Goal: Communication & Community: Ask a question

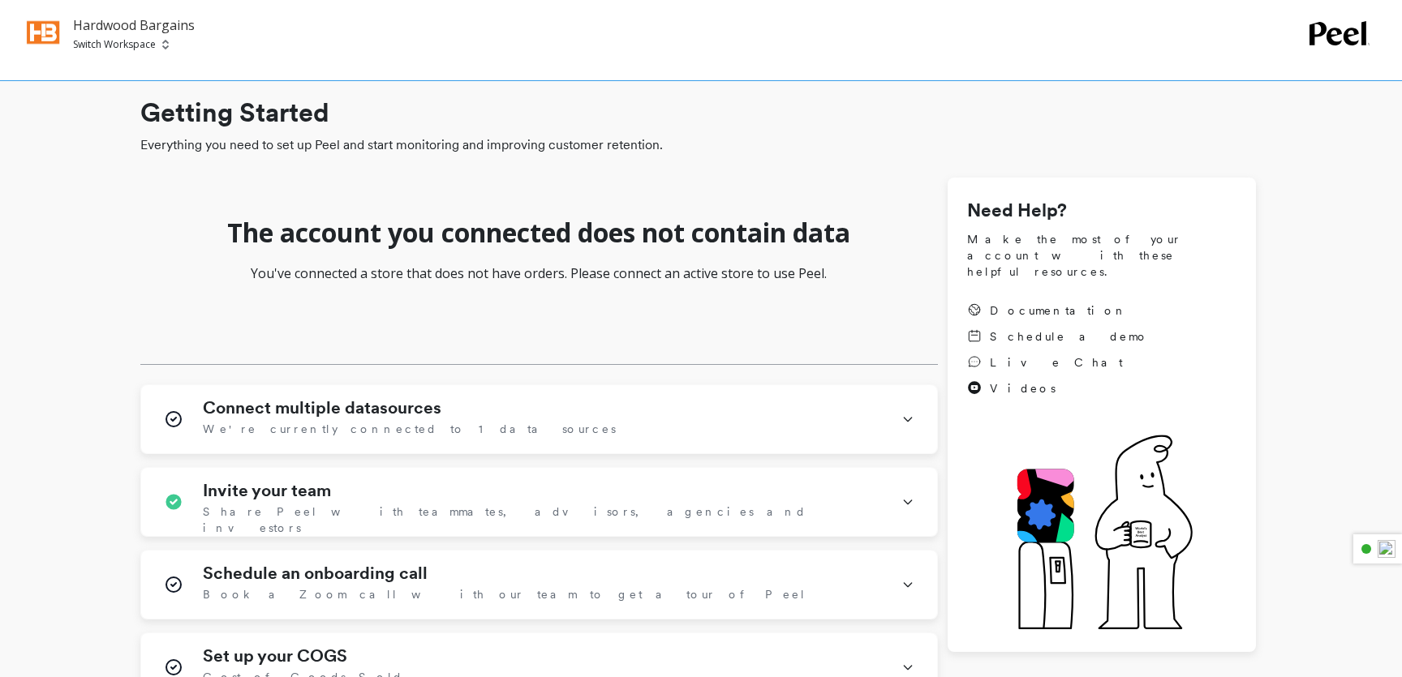
click at [125, 19] on p "Hardwood Bargains" at bounding box center [134, 24] width 122 height 19
click at [122, 49] on p "Switch Workspace" at bounding box center [114, 44] width 83 height 13
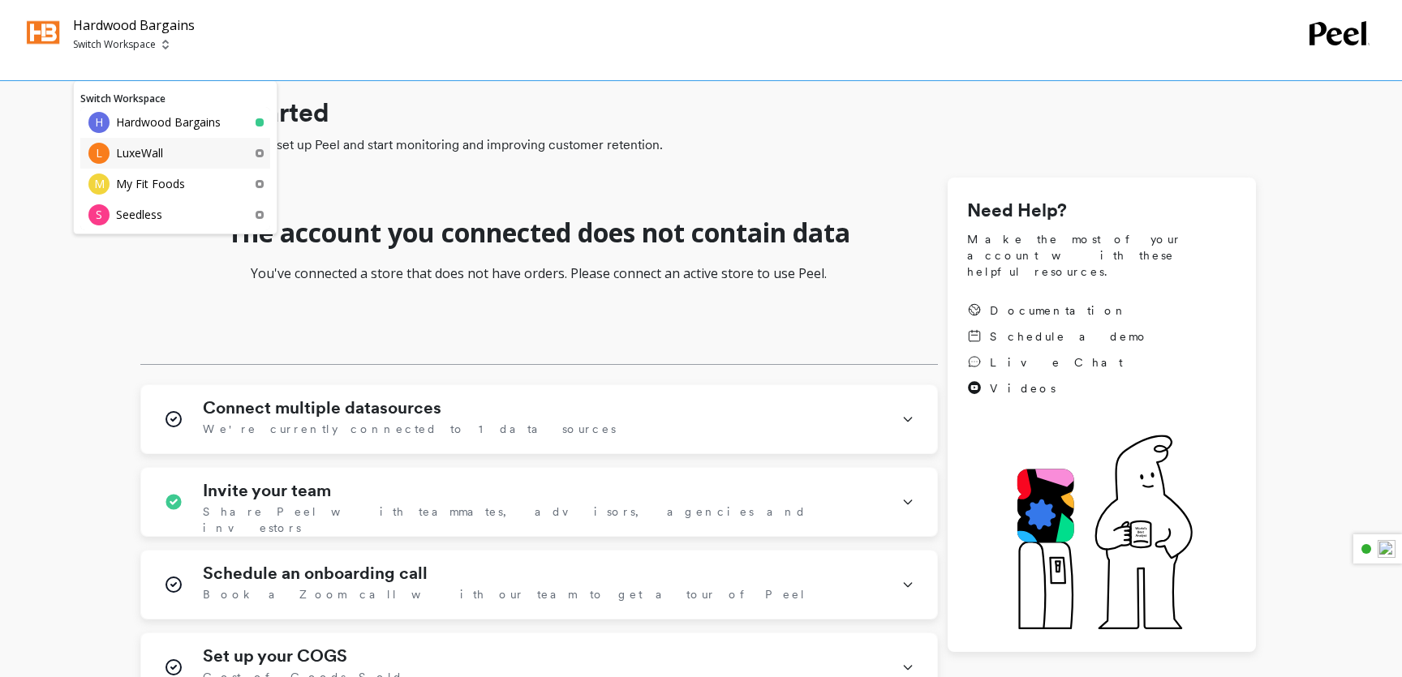
click at [127, 156] on p "LuxeWall" at bounding box center [139, 153] width 47 height 16
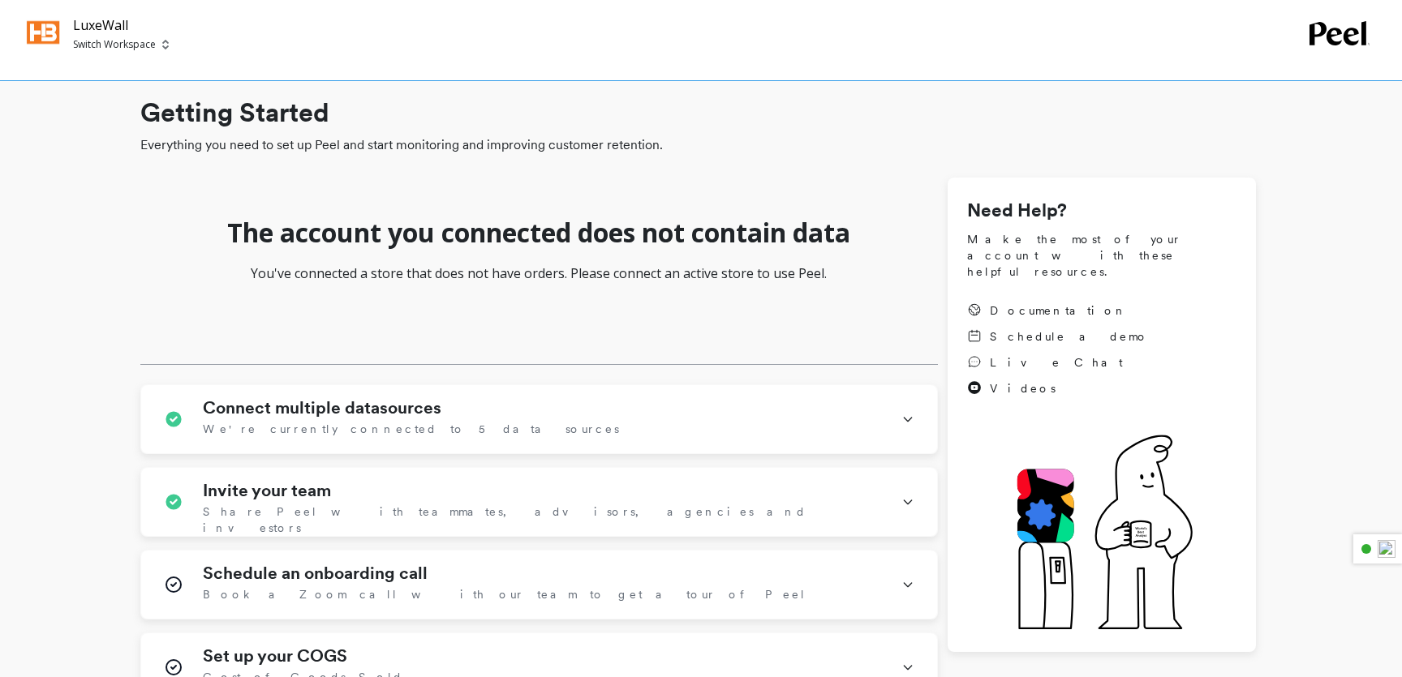
click at [143, 49] on p "Switch Workspace" at bounding box center [114, 44] width 83 height 13
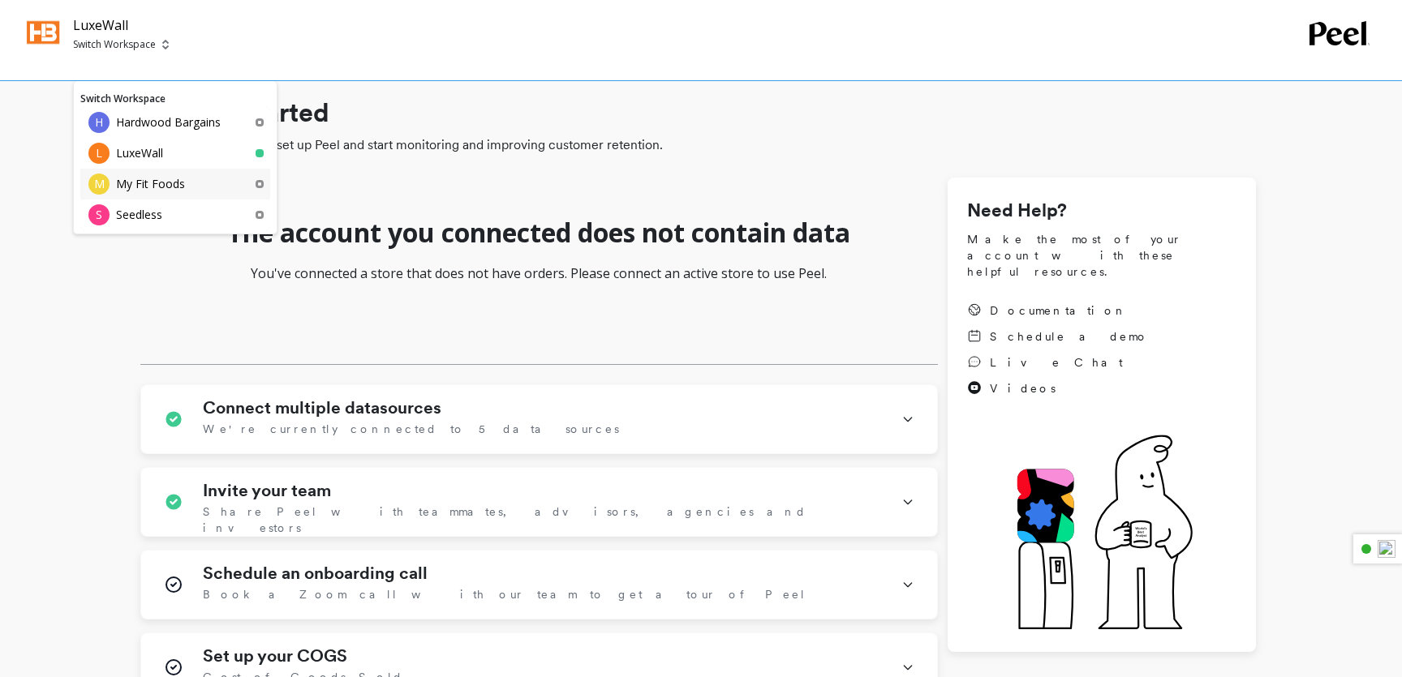
click at [157, 187] on p "My Fit Foods" at bounding box center [150, 184] width 69 height 16
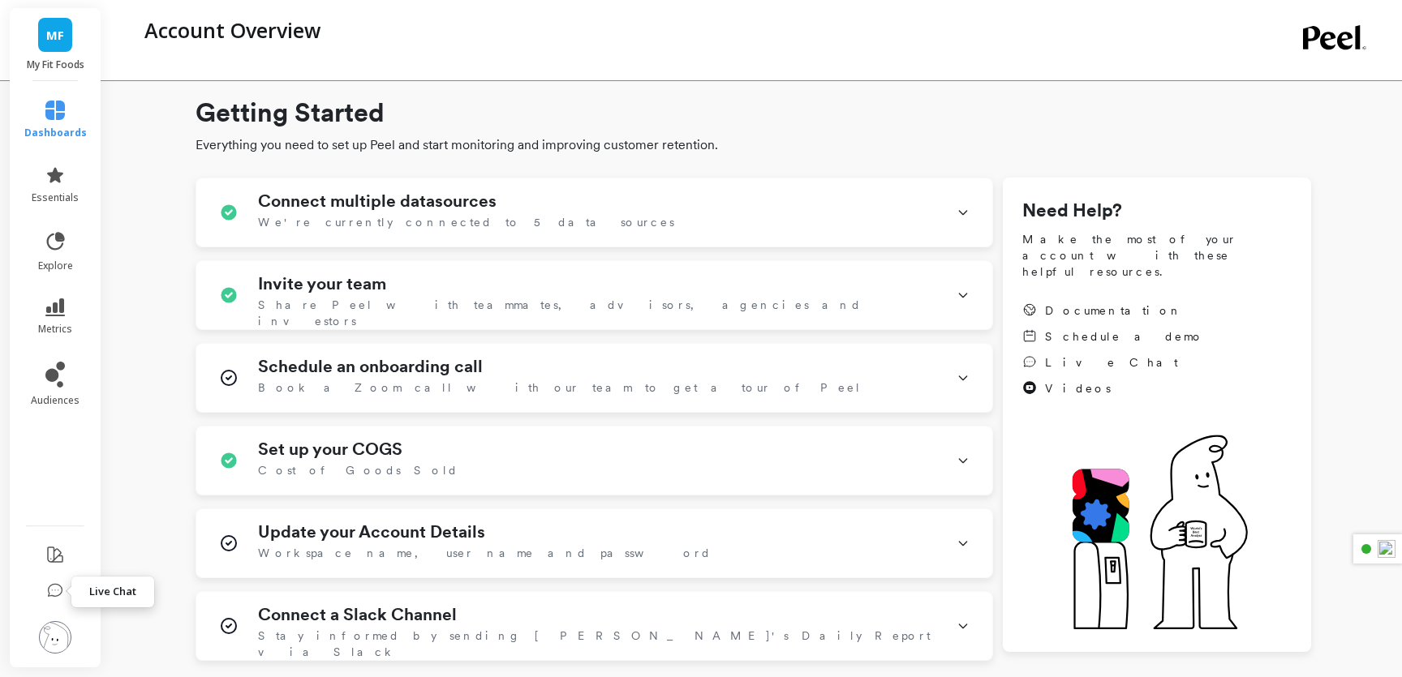
click at [58, 583] on icon at bounding box center [55, 591] width 16 height 16
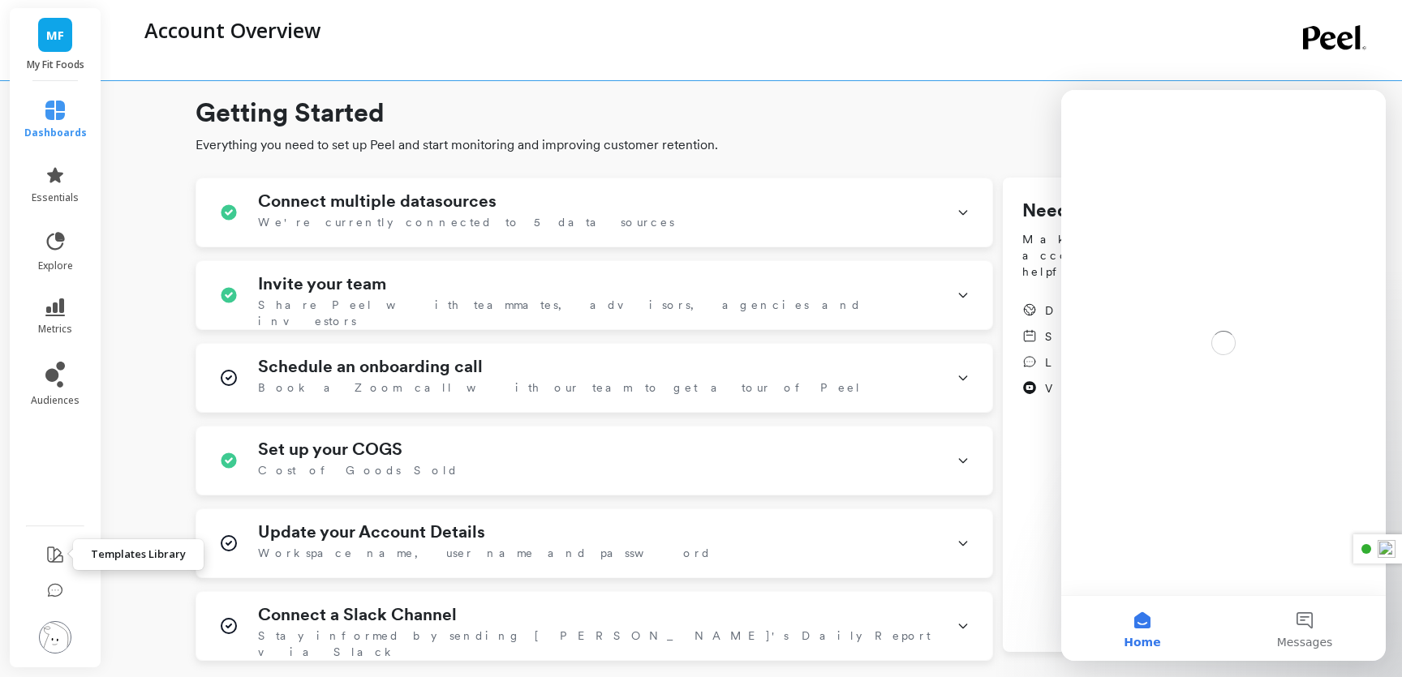
click at [60, 561] on icon at bounding box center [54, 554] width 19 height 19
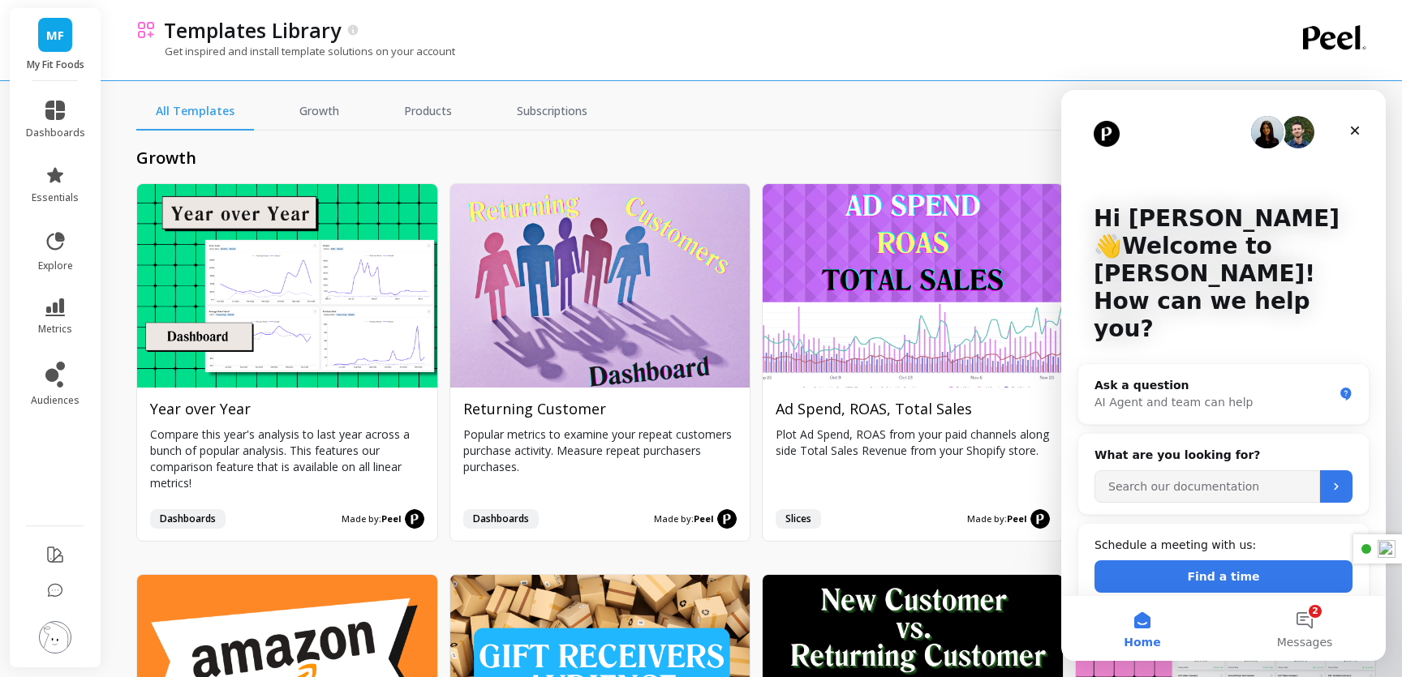
click at [65, 34] on link "MF" at bounding box center [55, 35] width 34 height 34
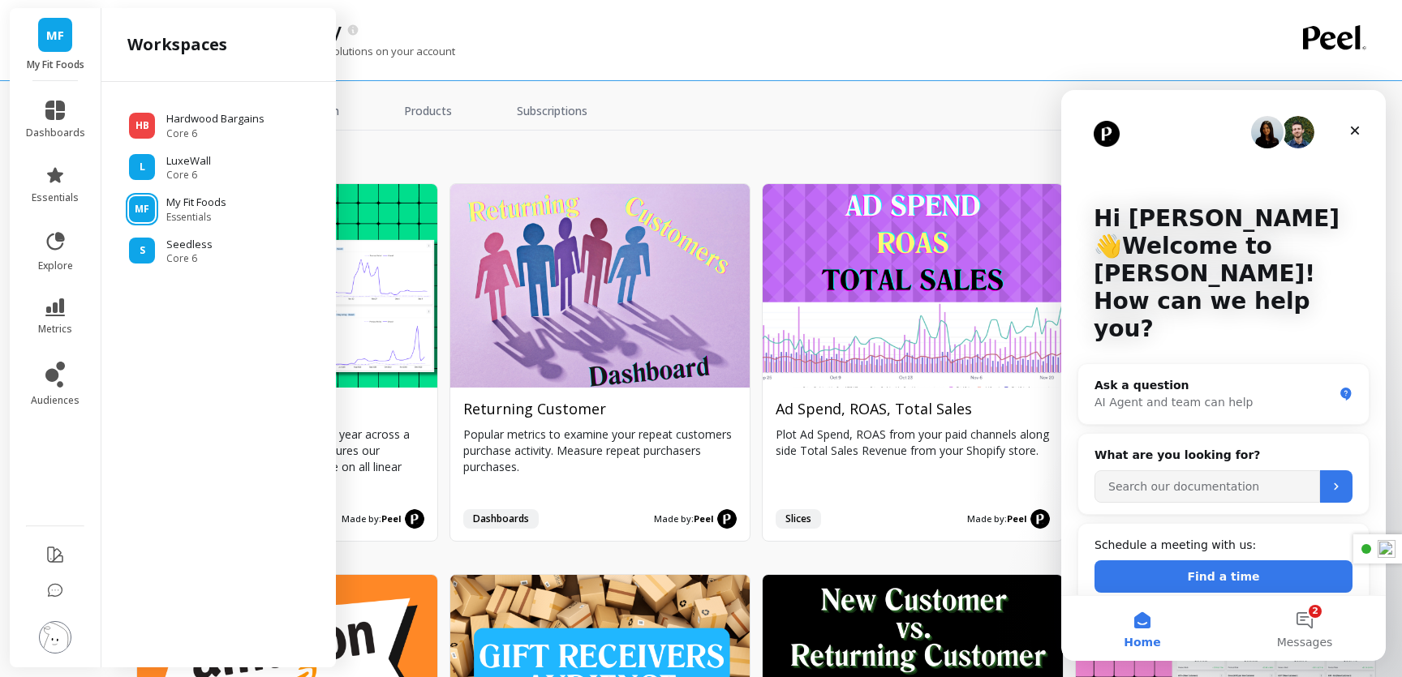
click at [612, 114] on div "All Templates Growth Products Subscriptions" at bounding box center [756, 111] width 1240 height 37
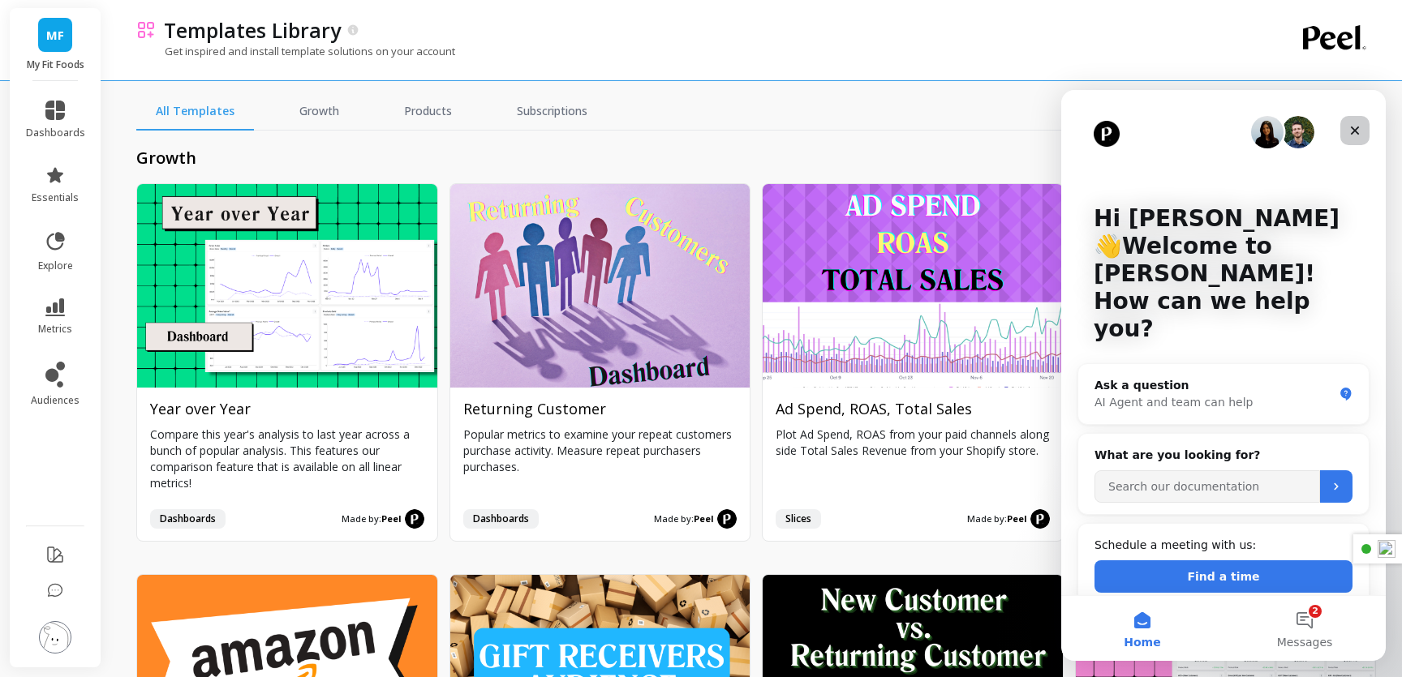
click at [1356, 130] on icon "Close" at bounding box center [1354, 130] width 13 height 13
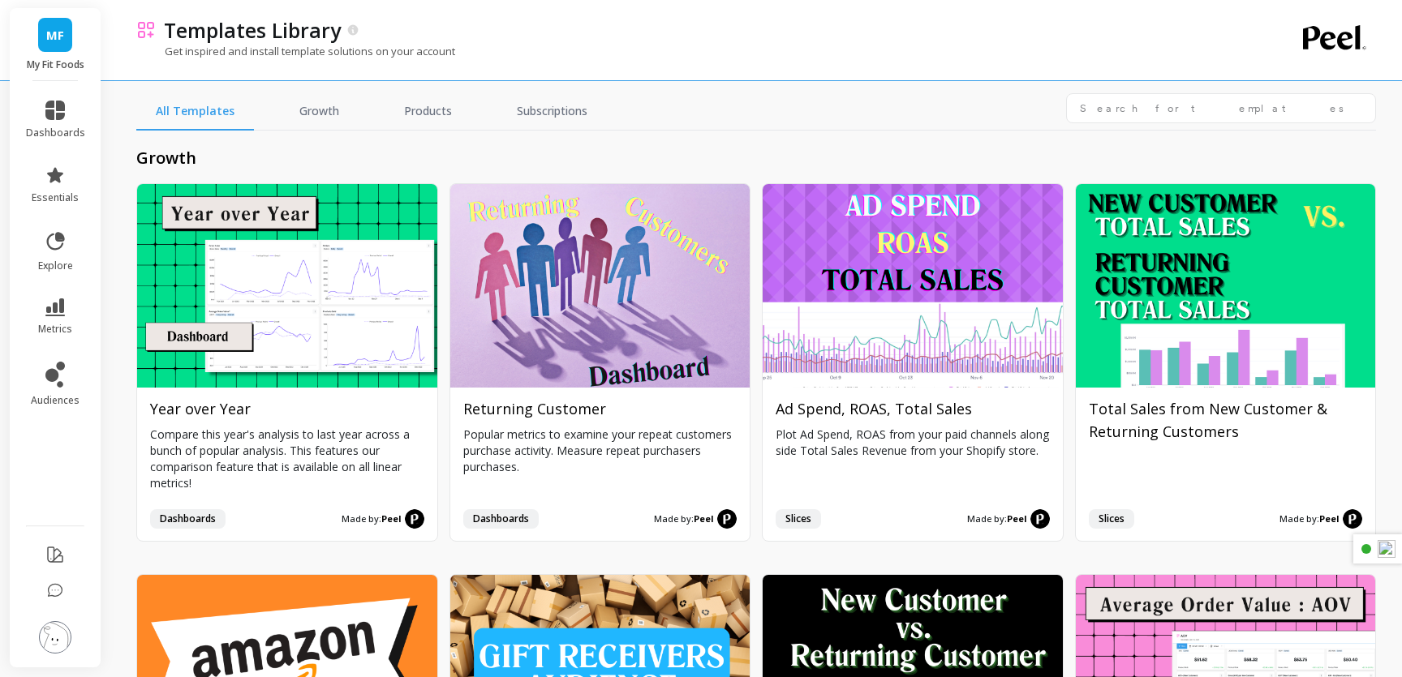
click at [1326, 48] on icon at bounding box center [1334, 37] width 63 height 24
click at [54, 629] on img at bounding box center [55, 637] width 32 height 32
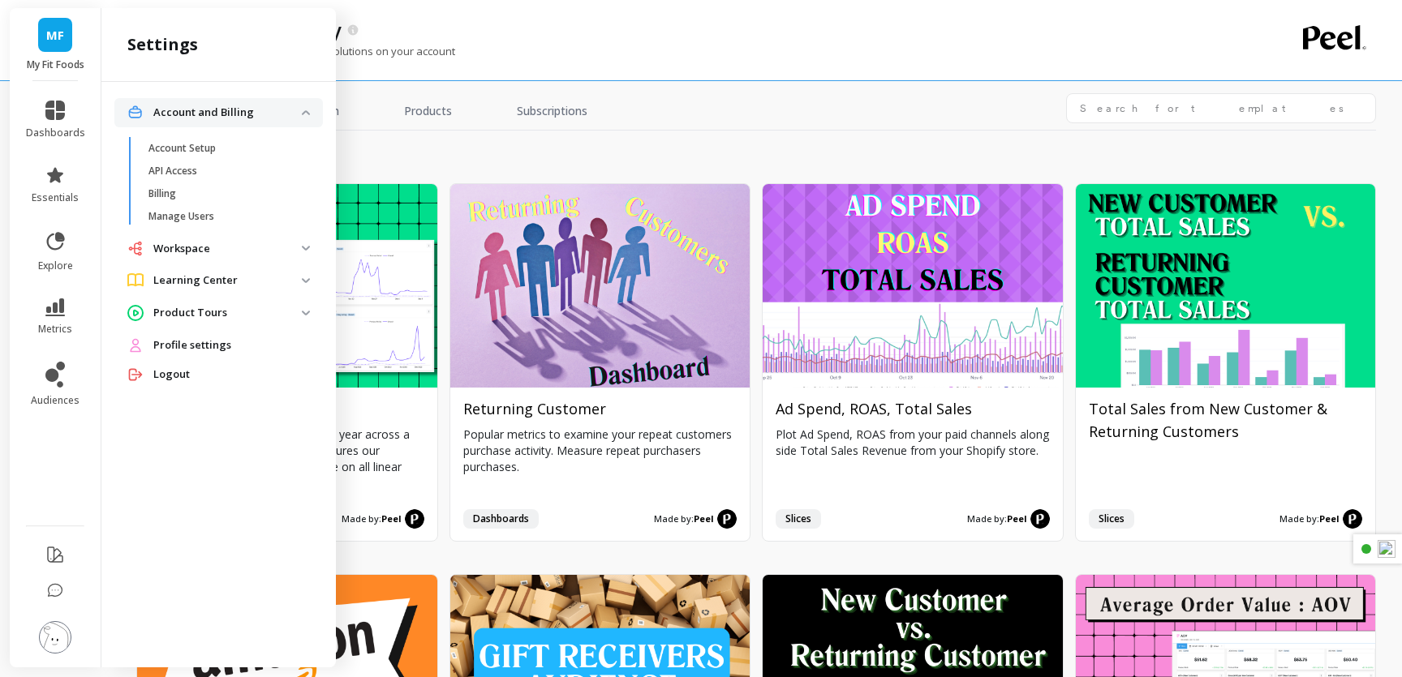
click at [221, 343] on span "Profile settings" at bounding box center [192, 345] width 78 height 16
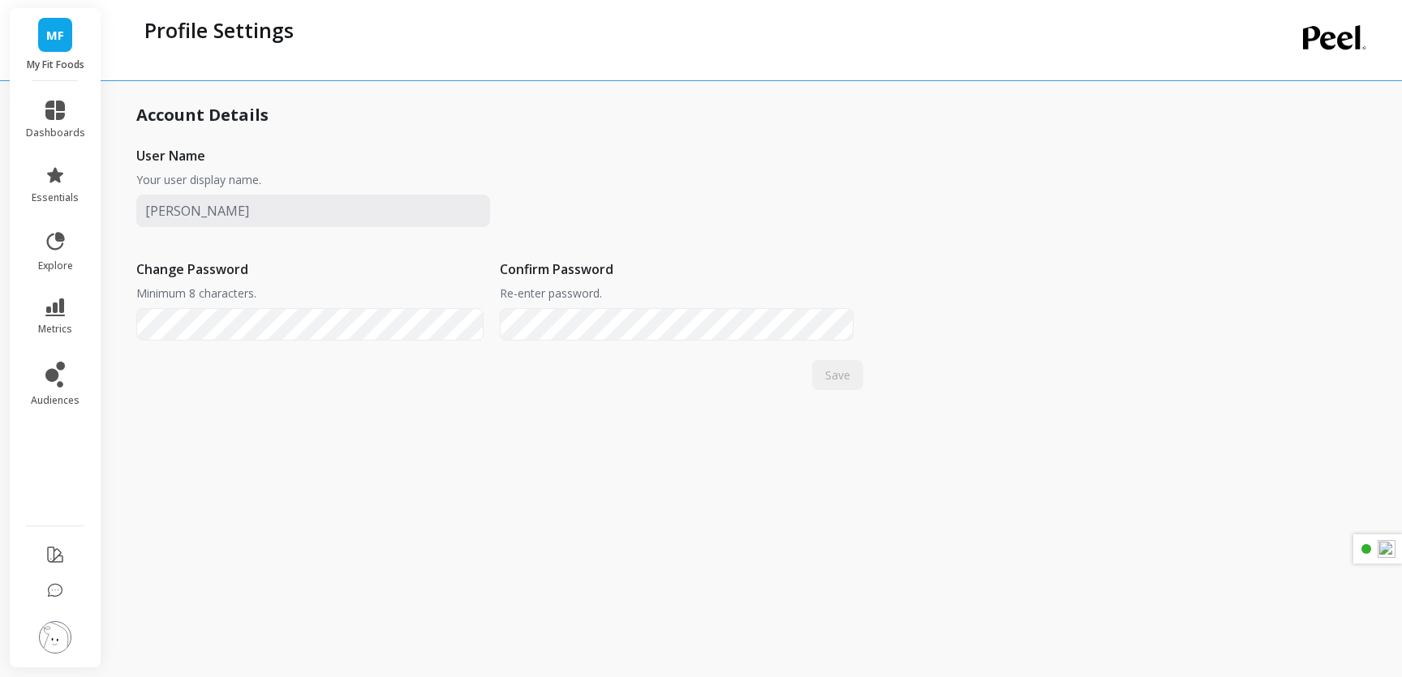
click at [54, 636] on img at bounding box center [55, 637] width 32 height 32
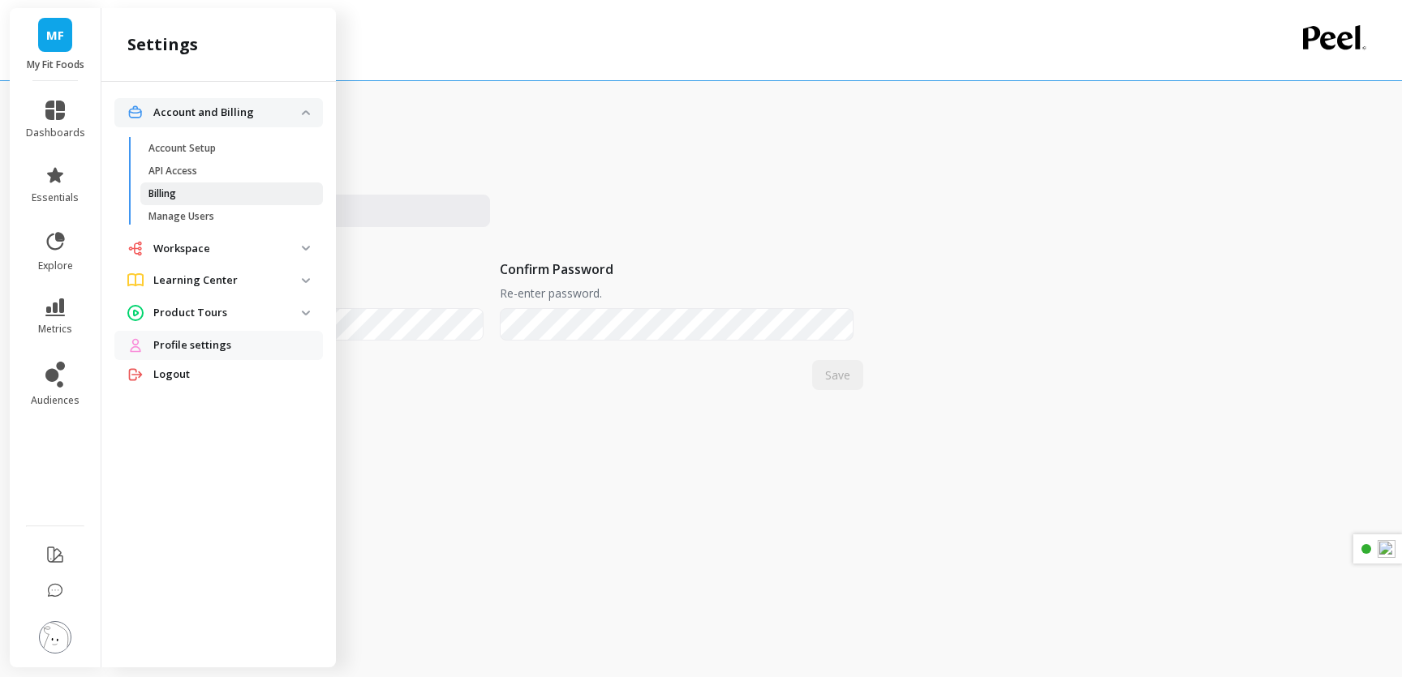
click at [186, 198] on span "Billing" at bounding box center [225, 193] width 155 height 13
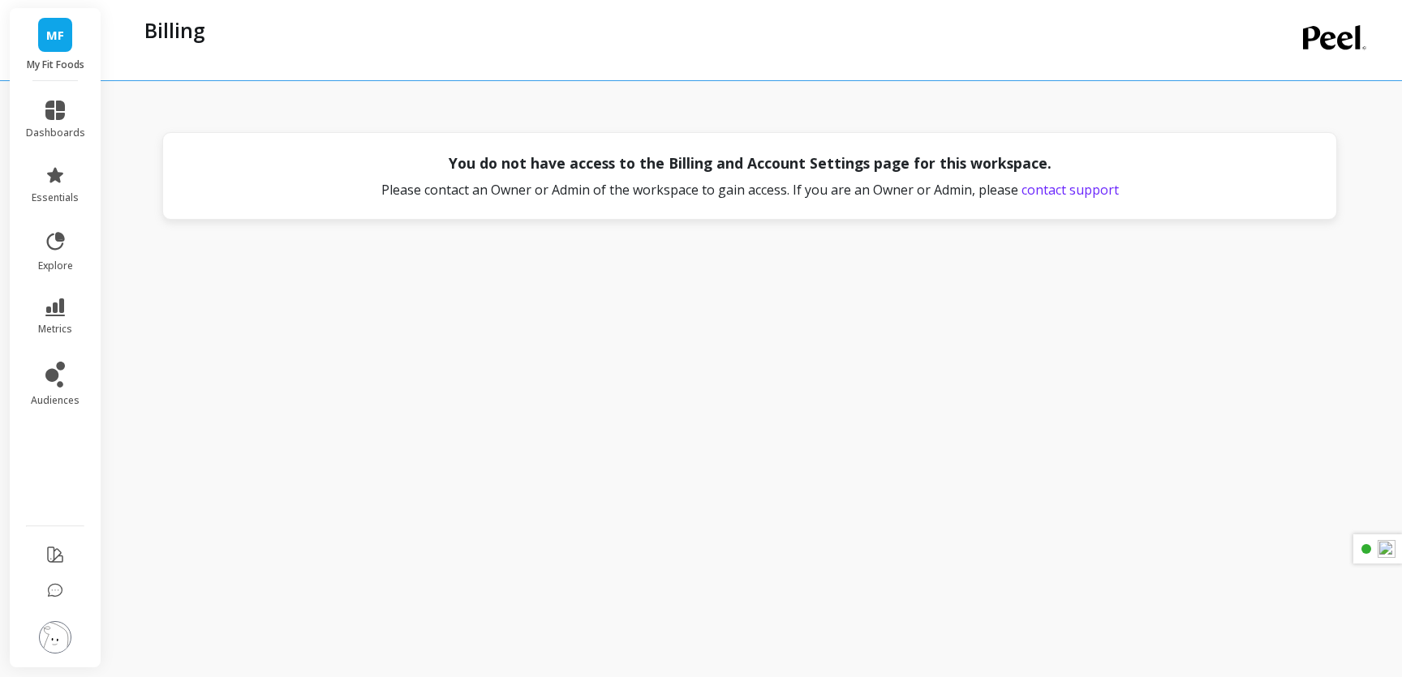
click at [1055, 187] on span "contact support" at bounding box center [1069, 190] width 97 height 18
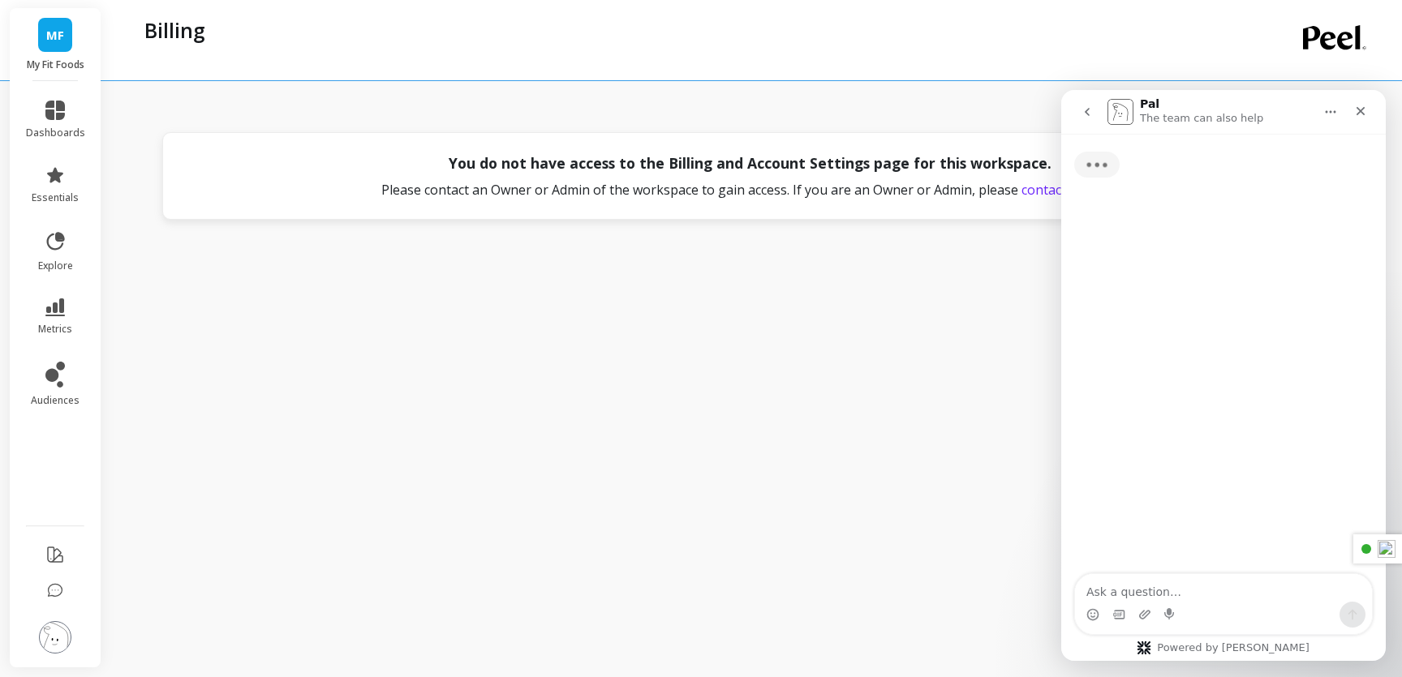
click at [1210, 592] on textarea "Ask a question…" at bounding box center [1223, 588] width 297 height 28
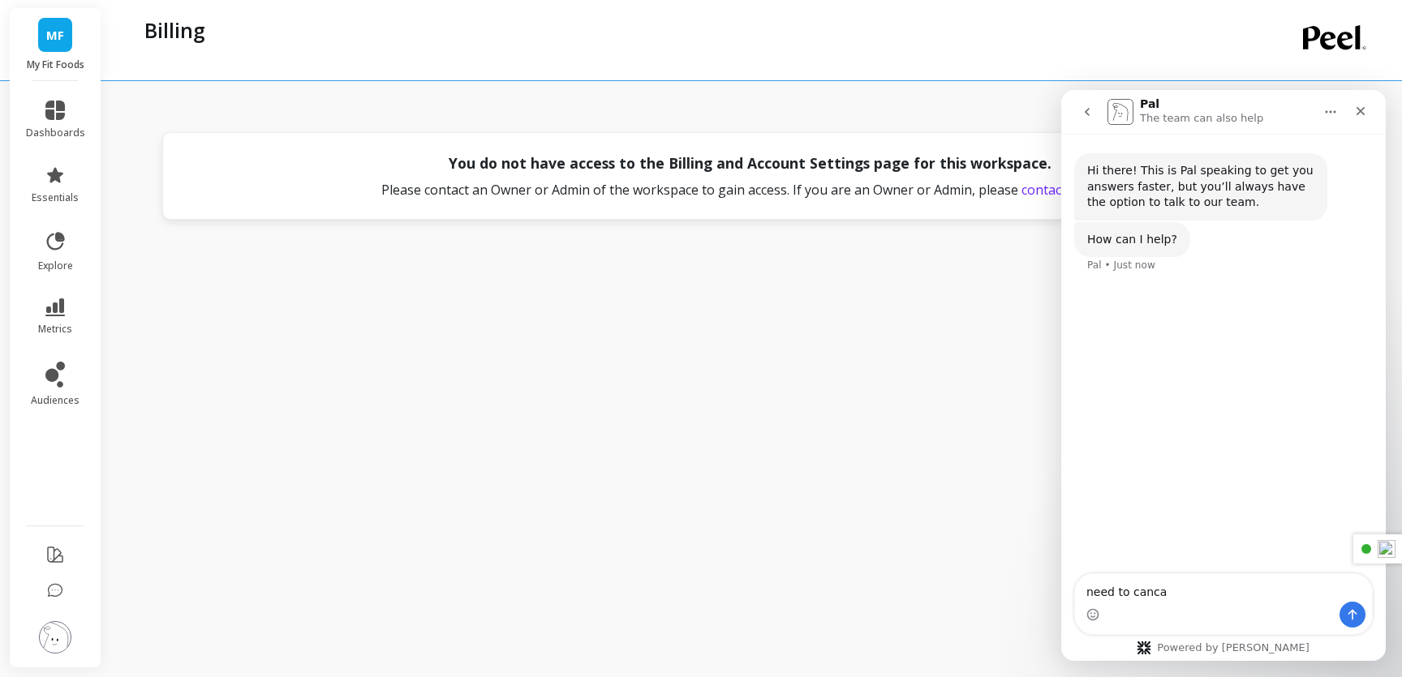
type textarea "need to cancal"
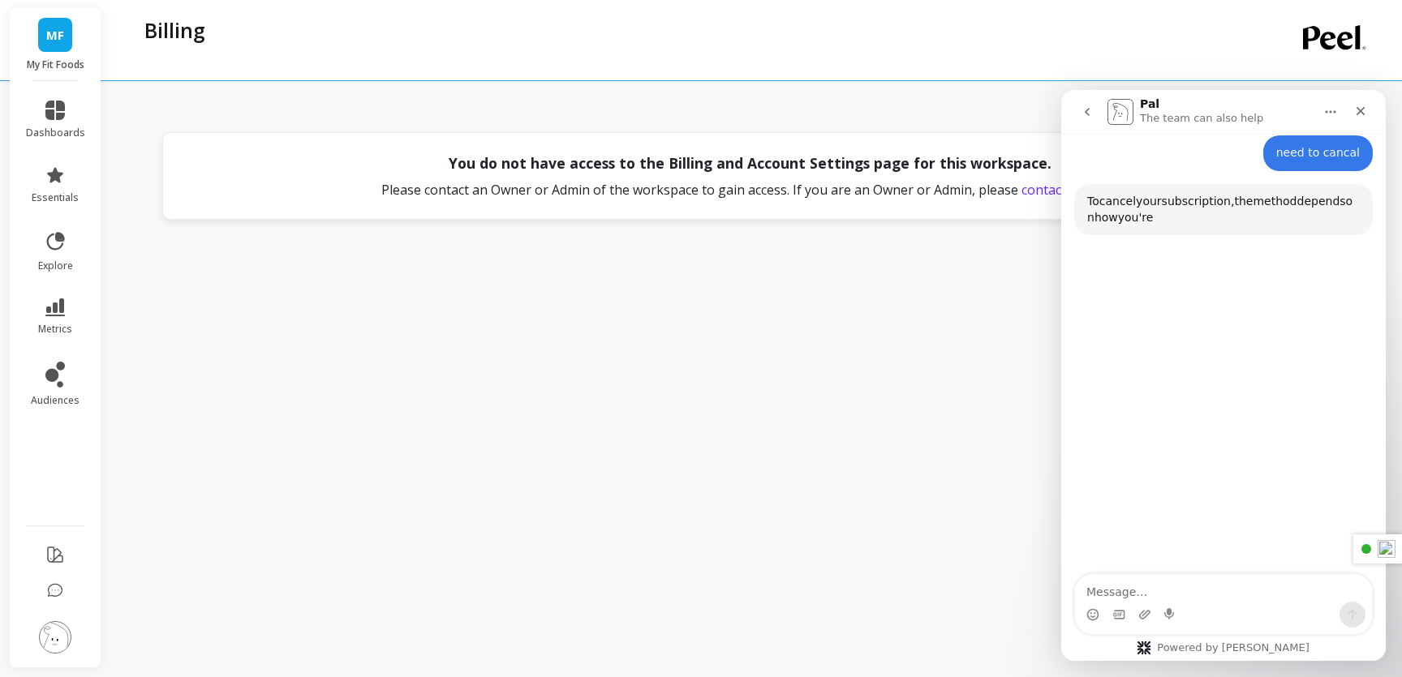
scroll to position [140, 0]
